Goal: Task Accomplishment & Management: Use online tool/utility

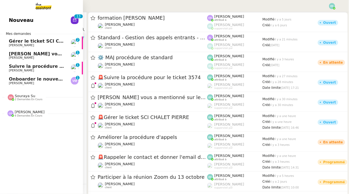
click at [35, 77] on span "Onboarder le nouveau consultant" at bounding box center [50, 78] width 83 height 5
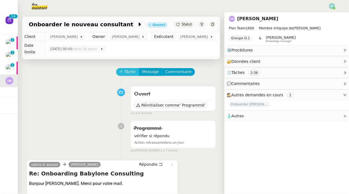
click at [128, 69] on span "Tâche" at bounding box center [129, 72] width 11 height 6
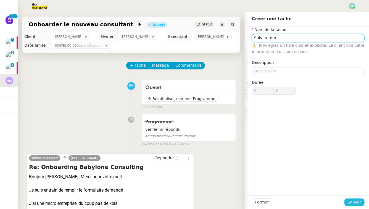
type input "Suivi retour"
click at [348, 193] on span "Sauver" at bounding box center [355, 202] width 14 height 6
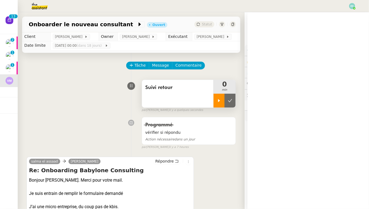
click at [221, 100] on icon at bounding box center [219, 100] width 4 height 4
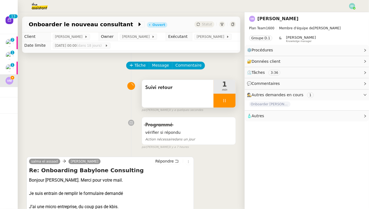
click at [230, 102] on div at bounding box center [225, 101] width 22 height 14
click at [230, 102] on icon at bounding box center [230, 100] width 4 height 4
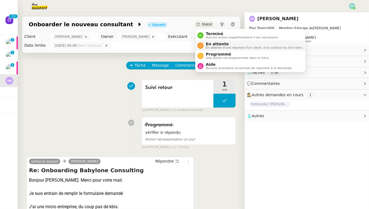
click at [209, 48] on span "En attente d'une réponse d'un client, d'un contact ou d'un tiers." at bounding box center [254, 47] width 97 height 3
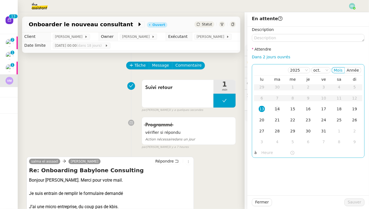
click at [281, 107] on td "14" at bounding box center [277, 109] width 15 height 11
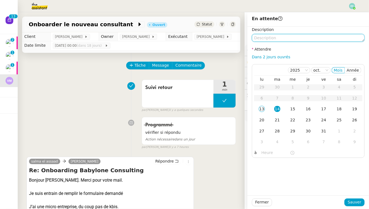
click at [288, 38] on textarea at bounding box center [308, 38] width 113 height 8
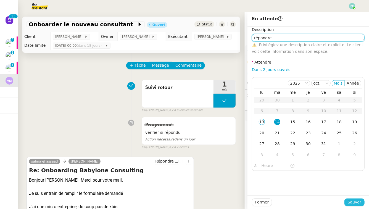
type textarea "répondre"
click at [348, 193] on span "Sauver" at bounding box center [355, 202] width 14 height 6
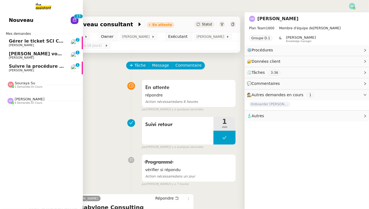
click at [6, 20] on link "Nouveau 0 1 2 3 4 5 6 7 8 9 0 1 2 3 4 5 6 7 8 9" at bounding box center [41, 20] width 83 height 13
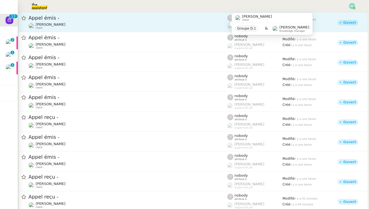
click at [53, 27] on div "[PERSON_NAME] client" at bounding box center [51, 25] width 30 height 7
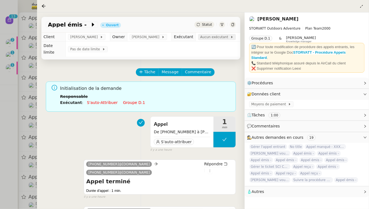
click at [208, 38] on span "Aucun exécutant" at bounding box center [215, 37] width 30 height 6
